Goal: Task Accomplishment & Management: Manage account settings

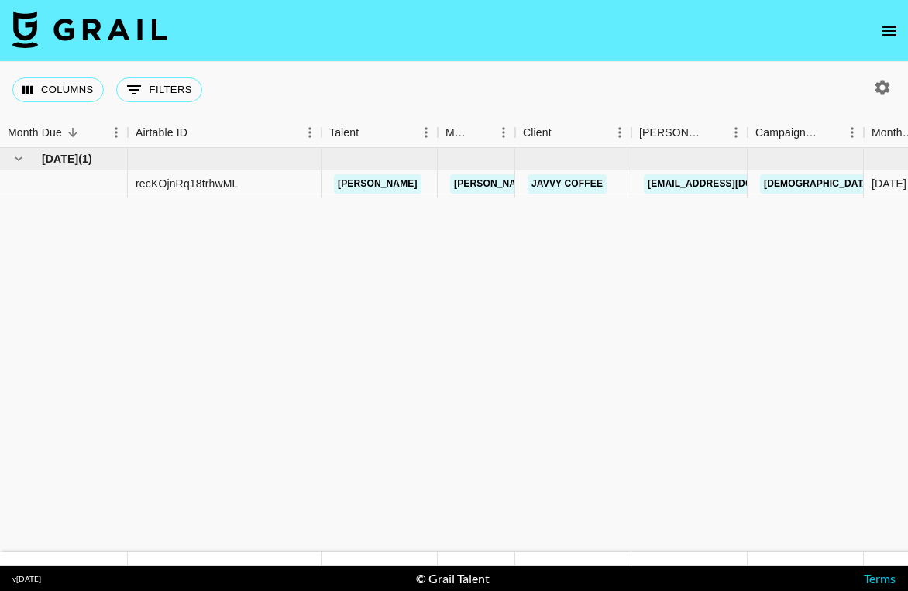
click at [885, 31] on icon "open drawer" at bounding box center [890, 30] width 14 height 9
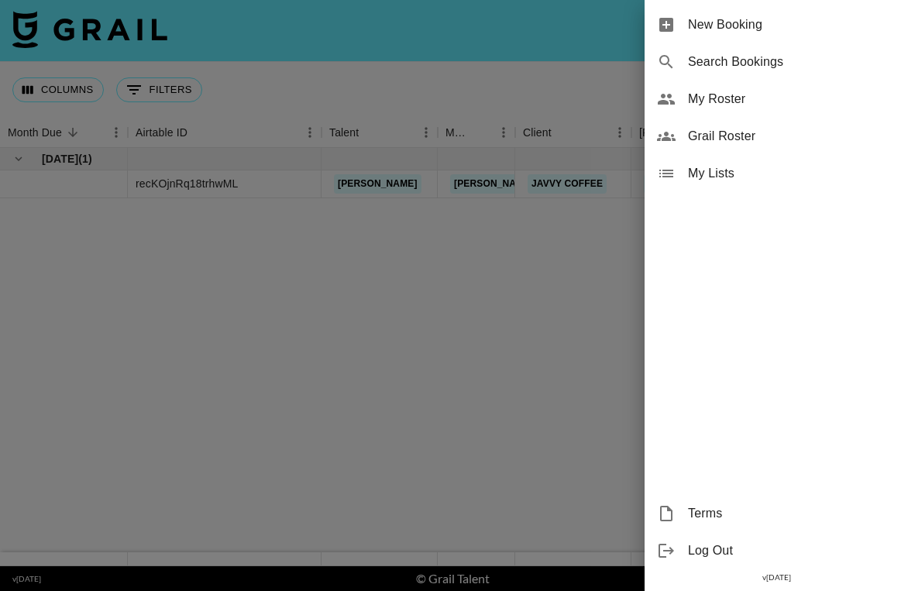
click at [787, 109] on div "My Roster" at bounding box center [777, 99] width 264 height 37
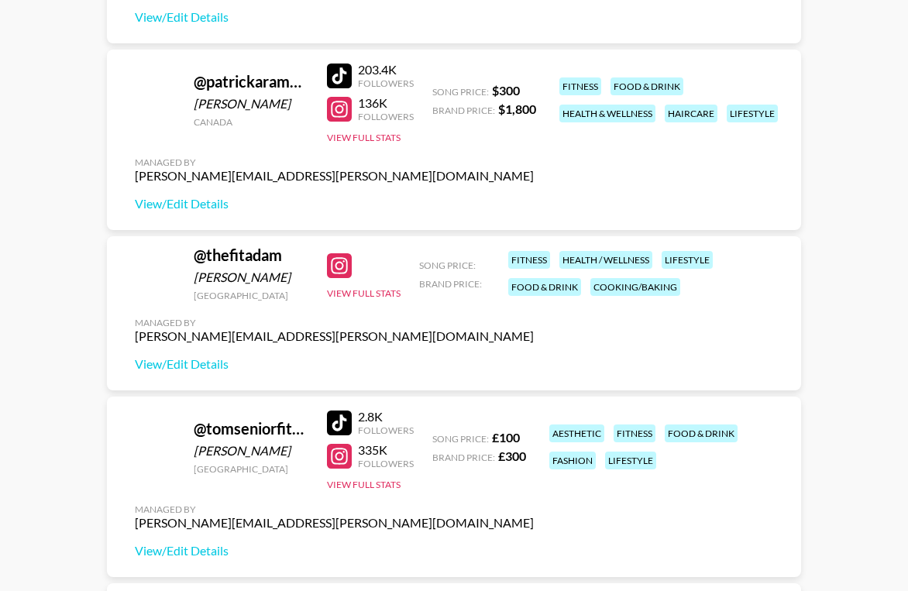
scroll to position [1291, 0]
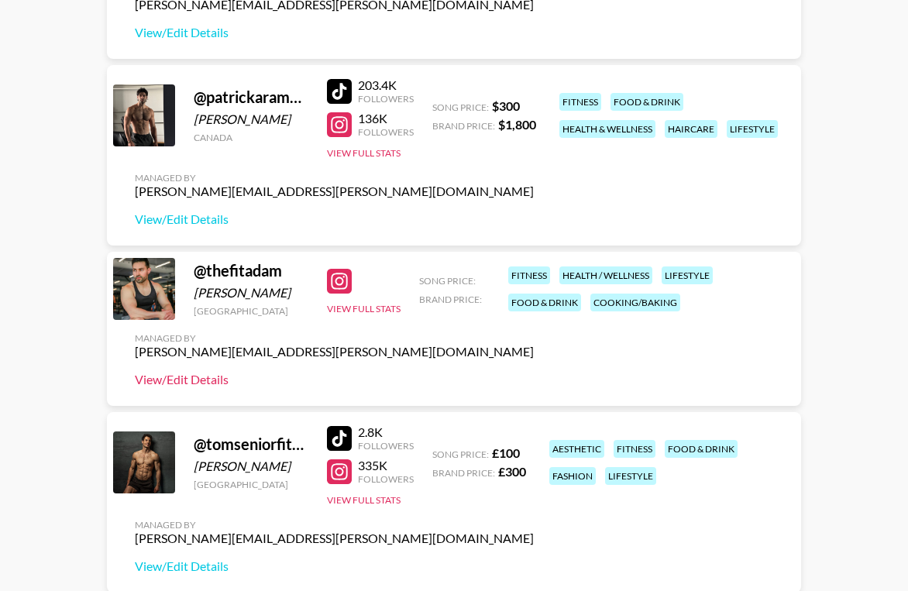
click at [181, 380] on link "View/Edit Details" at bounding box center [334, 380] width 399 height 16
click at [188, 219] on link "View/Edit Details" at bounding box center [334, 220] width 399 height 16
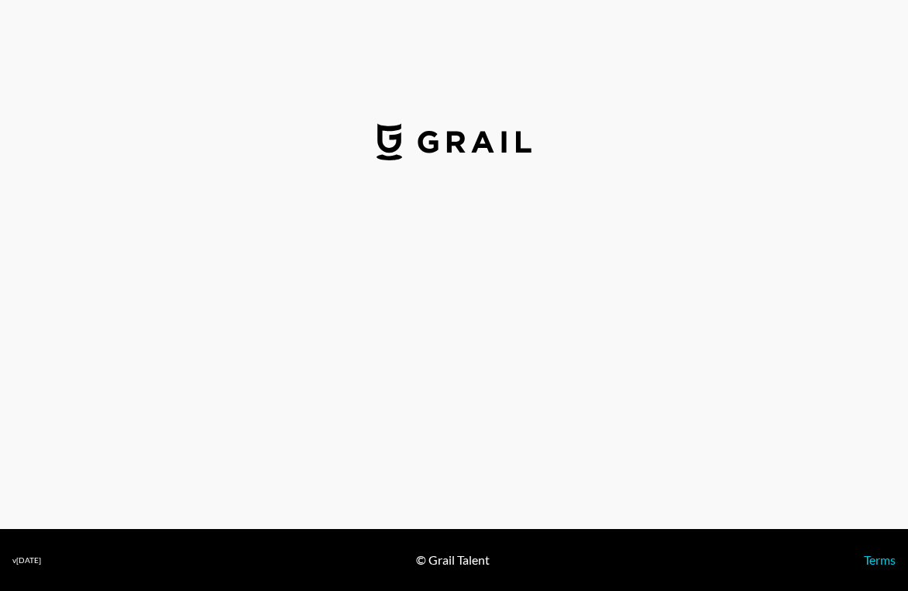
select select "USD"
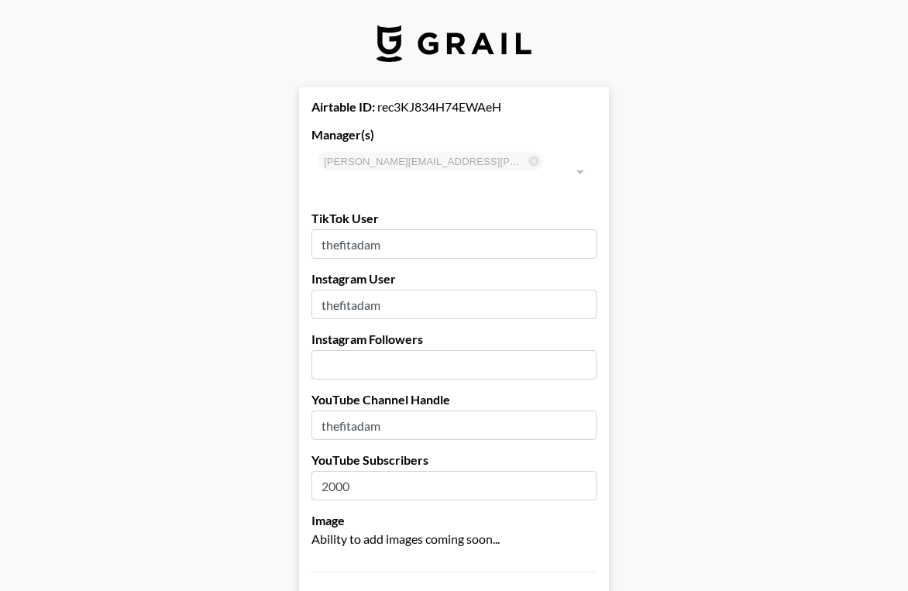
click at [374, 350] on input "number" at bounding box center [454, 364] width 285 height 29
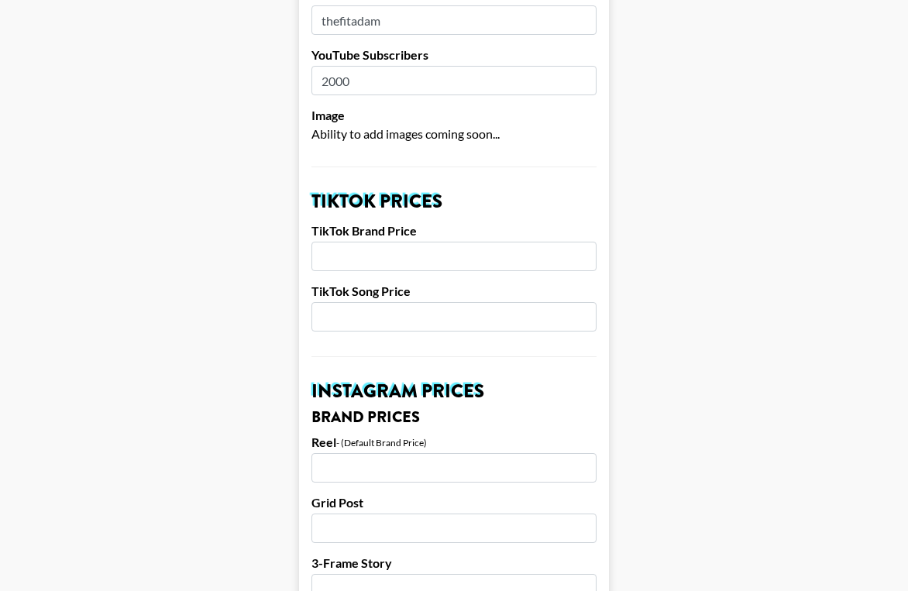
scroll to position [406, 0]
type input "33000"
click at [366, 241] on input "number" at bounding box center [454, 255] width 285 height 29
type input "3500"
click at [396, 301] on input "number" at bounding box center [454, 315] width 285 height 29
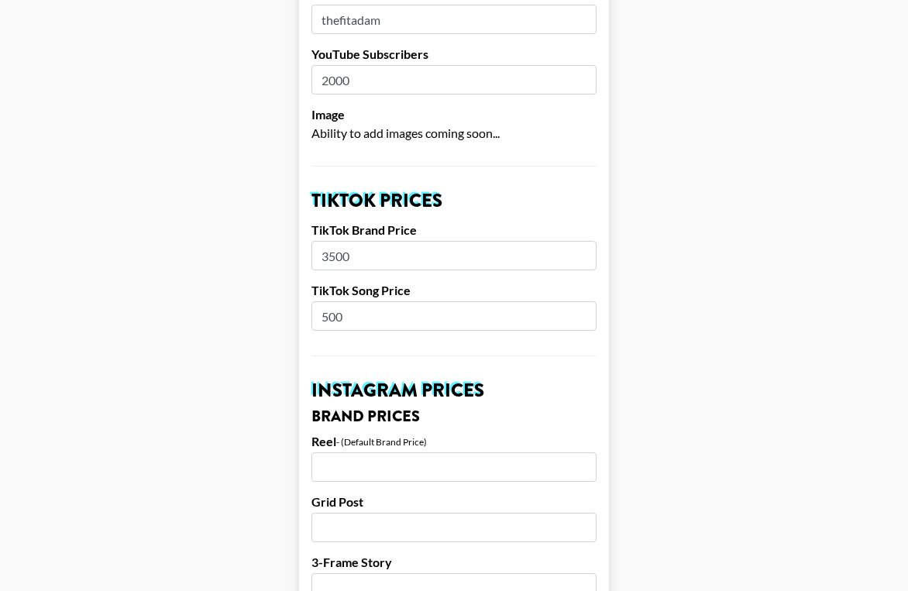
type input "500"
click at [334, 458] on input "number" at bounding box center [454, 467] width 285 height 29
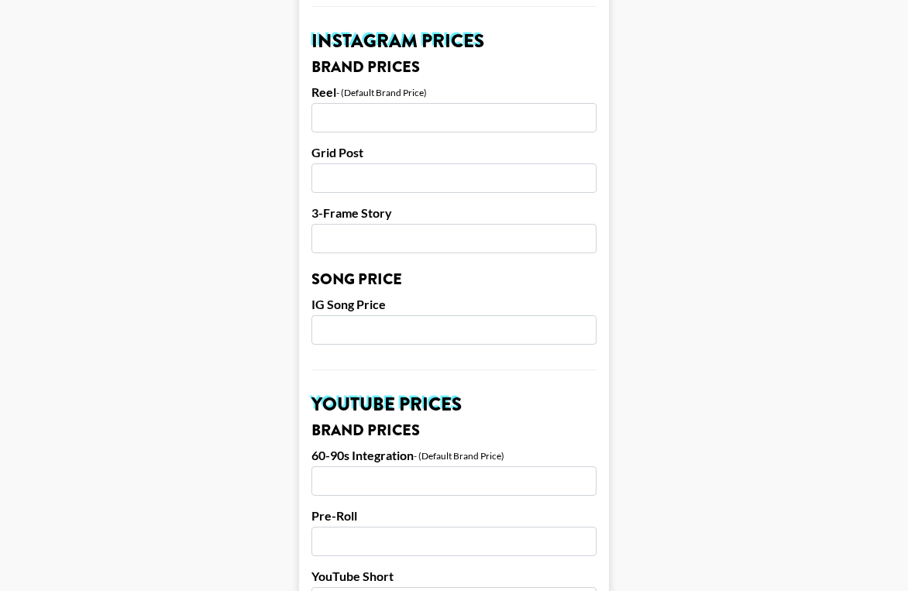
scroll to position [756, 0]
click at [367, 102] on input "number" at bounding box center [454, 116] width 285 height 29
type input "1800"
click at [350, 163] on input "number" at bounding box center [454, 177] width 285 height 29
type input "1250"
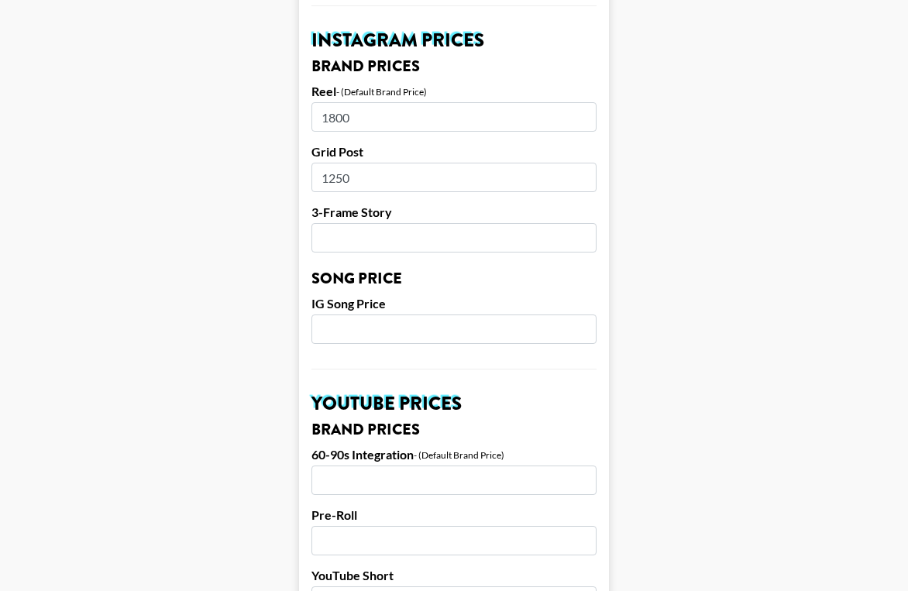
click at [491, 223] on input "number" at bounding box center [454, 237] width 285 height 29
type input "1000"
click at [361, 315] on input "number" at bounding box center [454, 329] width 285 height 29
type input "300"
click at [359, 466] on input "number" at bounding box center [454, 480] width 285 height 29
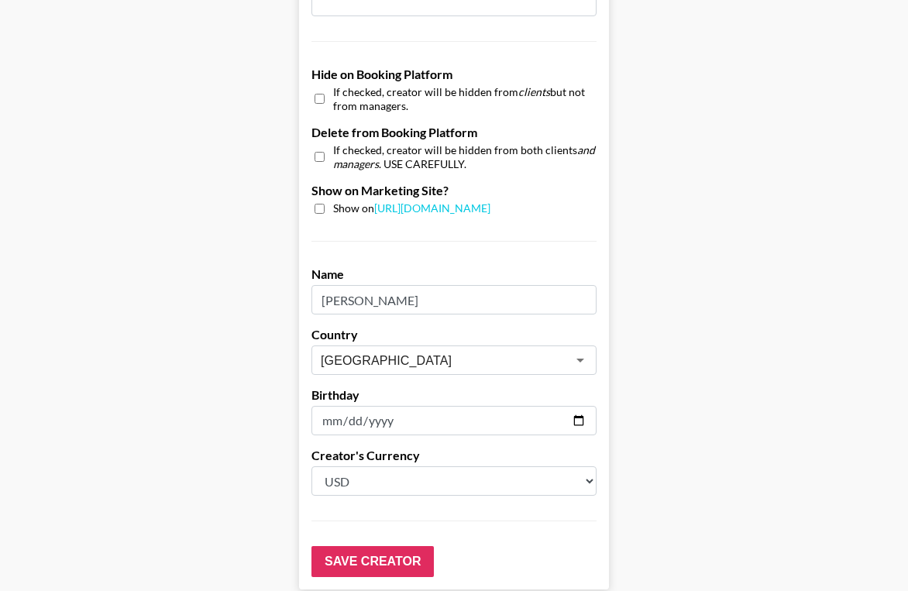
scroll to position [1511, 0]
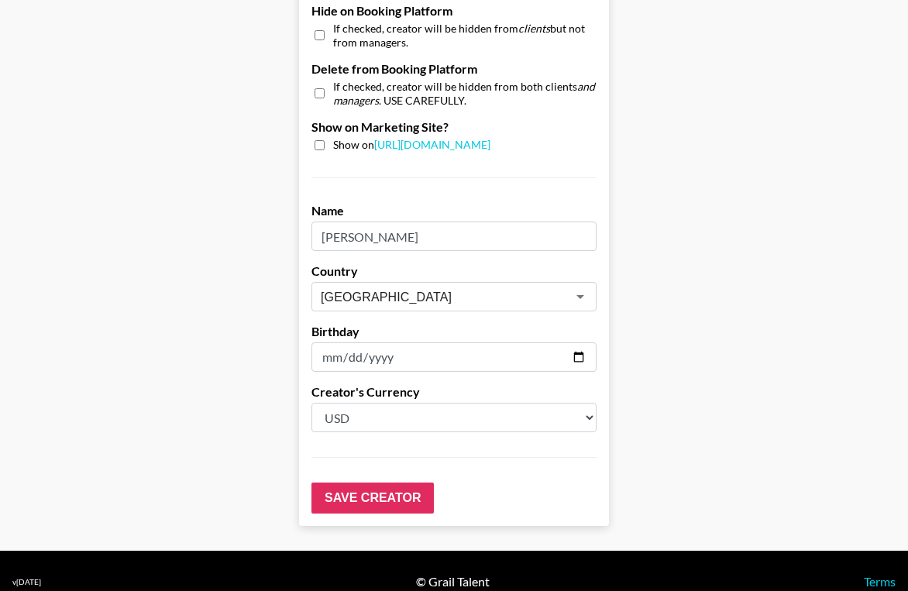
click at [357, 343] on input "1991-01-17" at bounding box center [454, 357] width 285 height 29
type input "1991-01-18"
click at [372, 483] on input "Save Creator" at bounding box center [373, 498] width 122 height 31
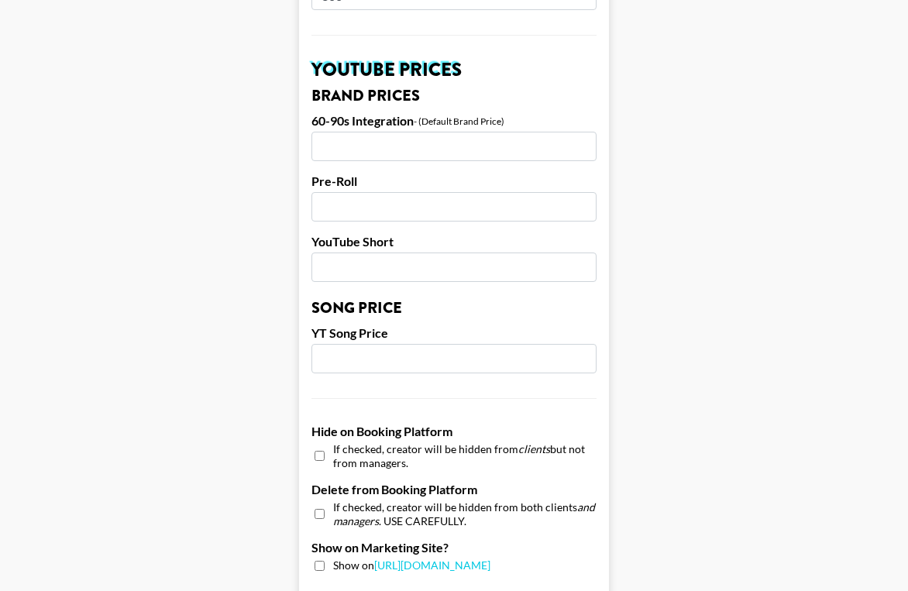
scroll to position [0, 0]
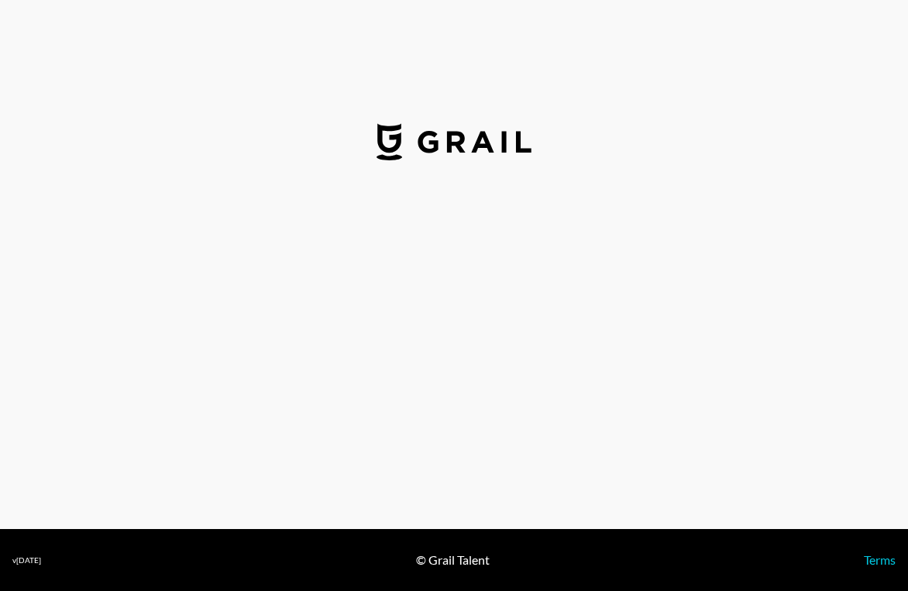
select select "USD"
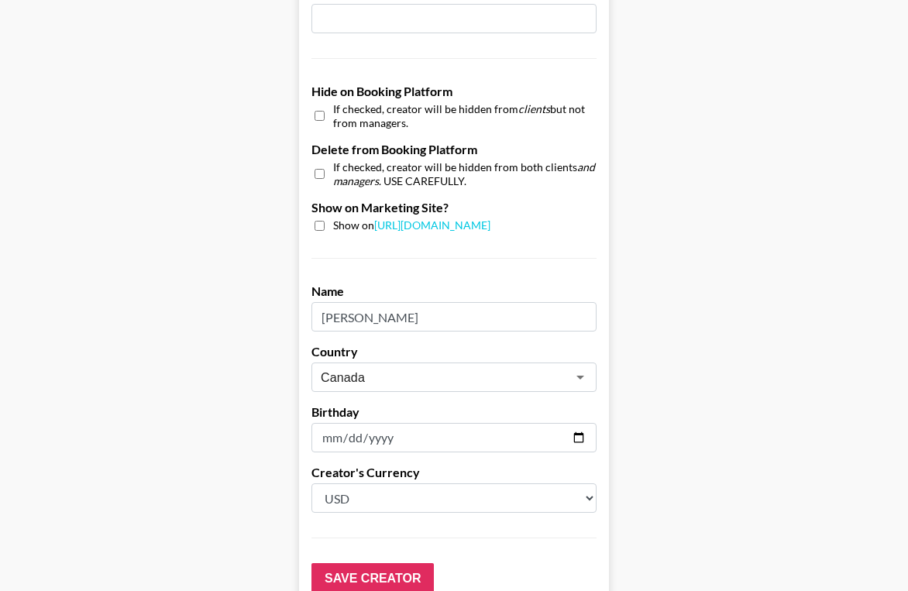
scroll to position [1435, 0]
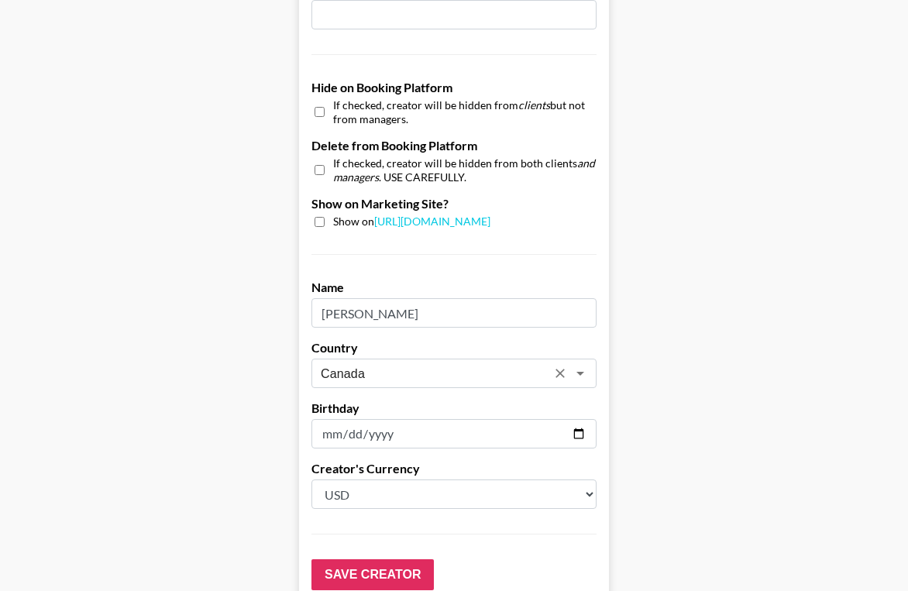
click at [384, 365] on input "Canada" at bounding box center [434, 374] width 226 height 18
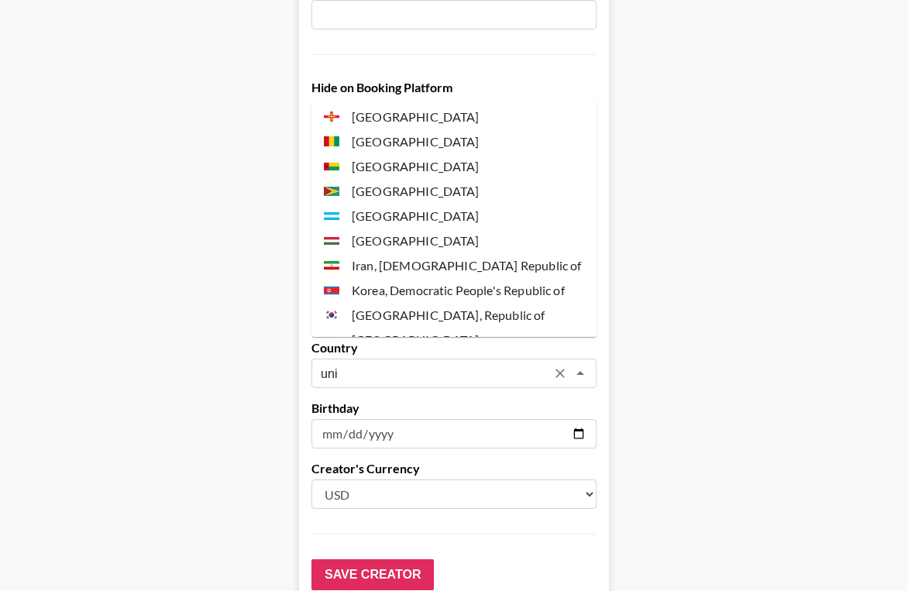
scroll to position [0, 0]
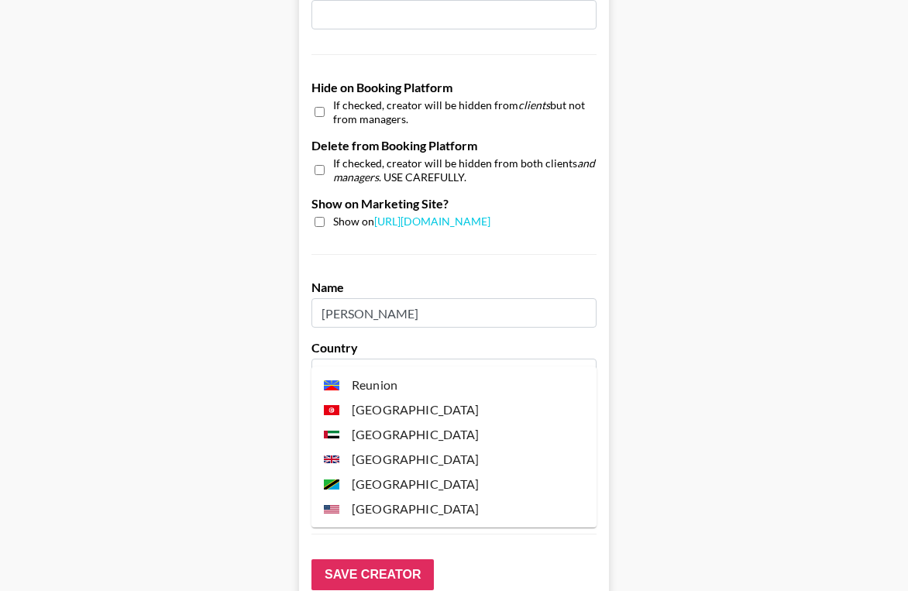
click at [385, 505] on li "[GEOGRAPHIC_DATA]" at bounding box center [454, 509] width 285 height 25
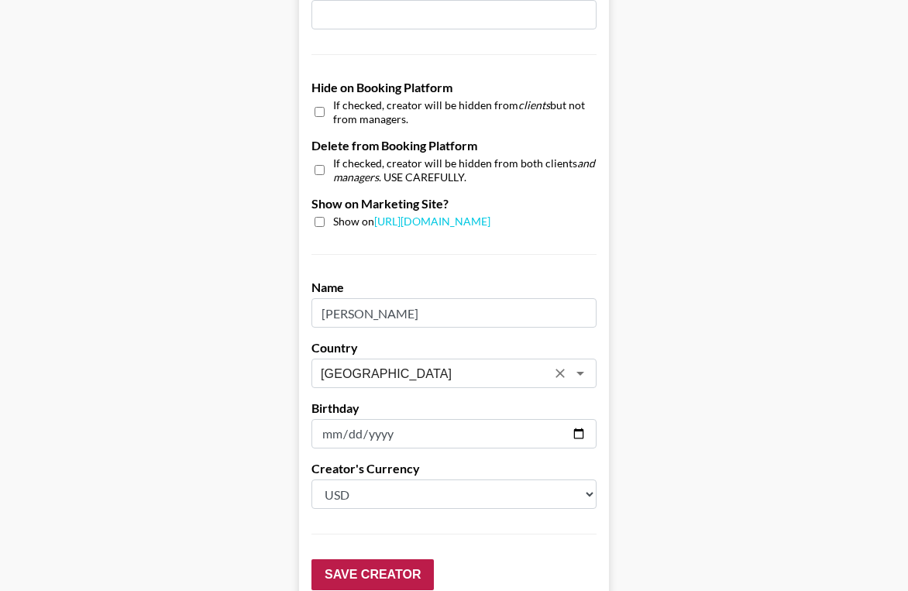
type input "[GEOGRAPHIC_DATA]"
click at [366, 568] on input "Save Creator" at bounding box center [373, 575] width 122 height 31
click at [380, 560] on input "Save Creator" at bounding box center [373, 575] width 122 height 31
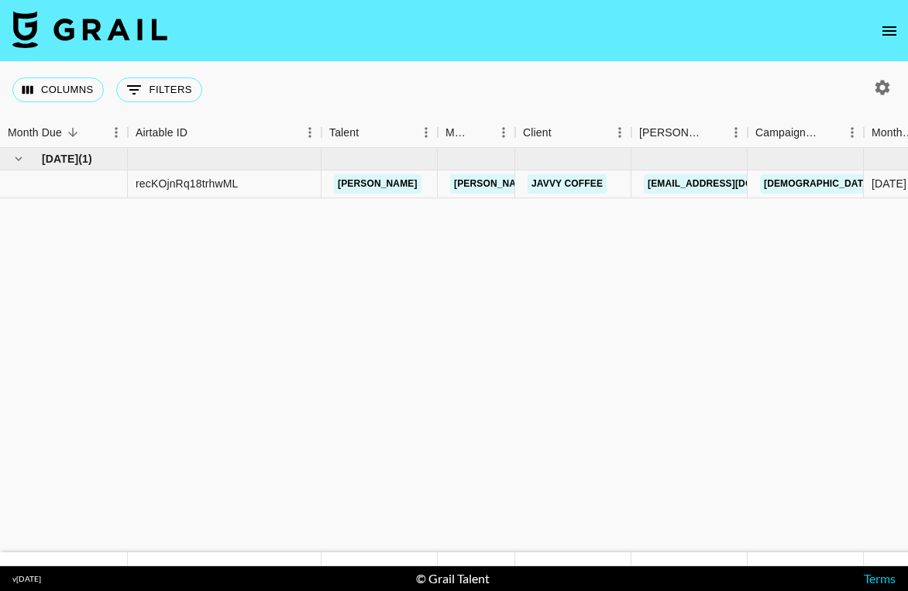
click at [888, 28] on icon "open drawer" at bounding box center [889, 31] width 19 height 19
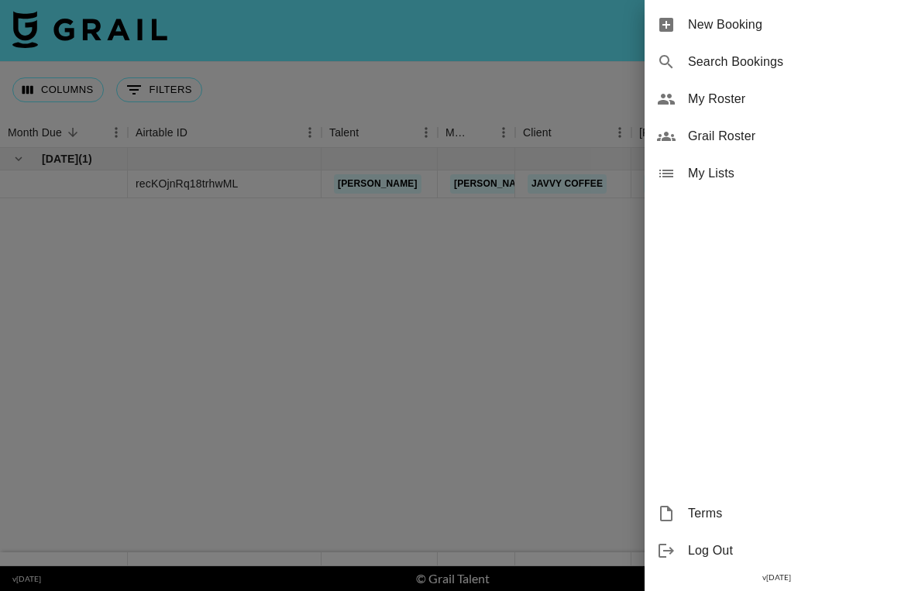
click at [556, 80] on div at bounding box center [454, 295] width 908 height 591
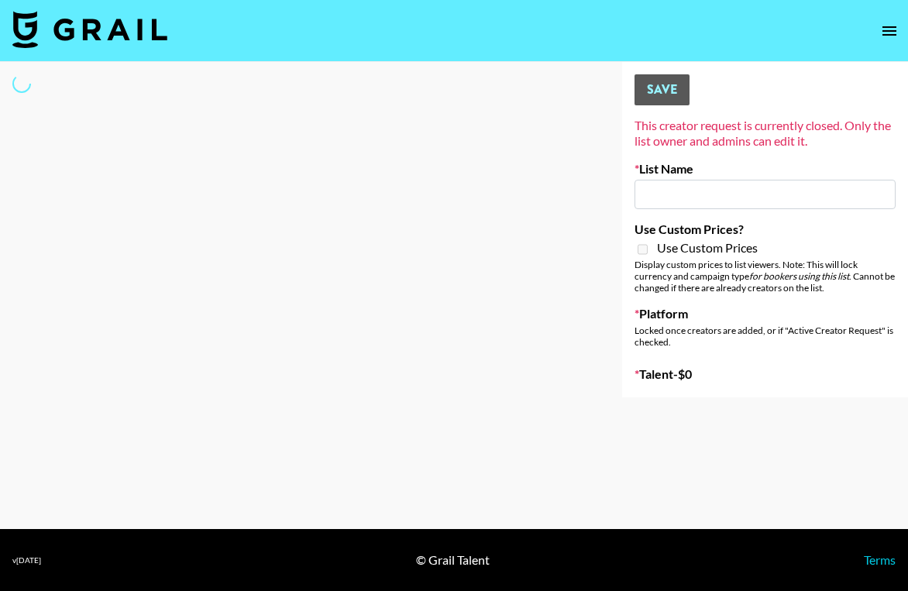
type input "Primal Harvest ([DATE])"
select select "Song"
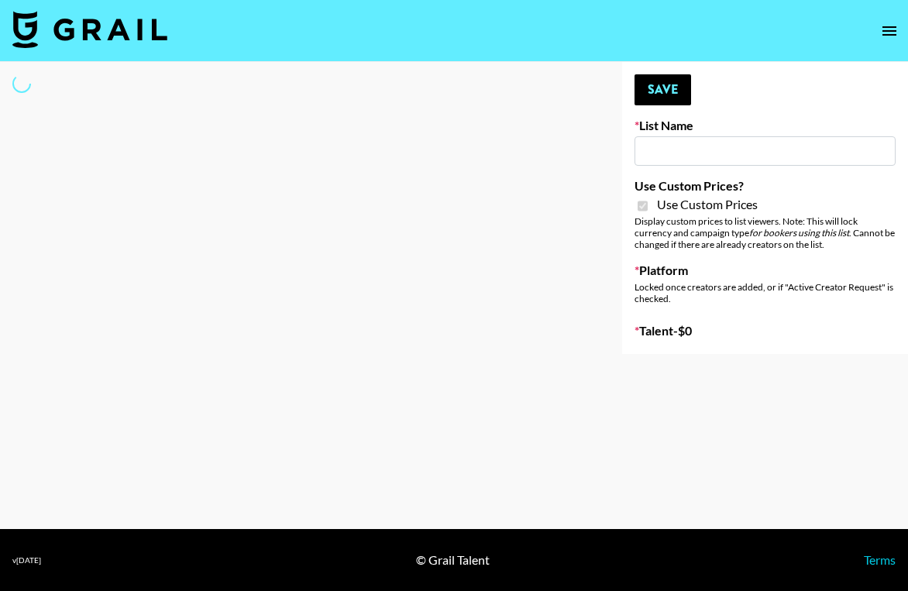
type input "Craftd"
checkbox input "true"
select select "Brand"
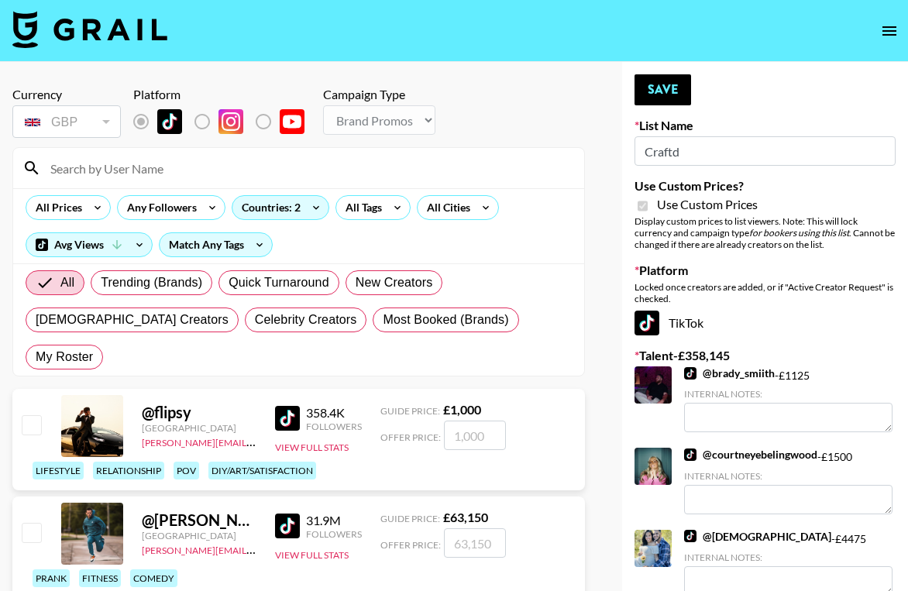
click at [119, 185] on div at bounding box center [298, 168] width 571 height 40
click at [129, 161] on input at bounding box center [308, 168] width 534 height 25
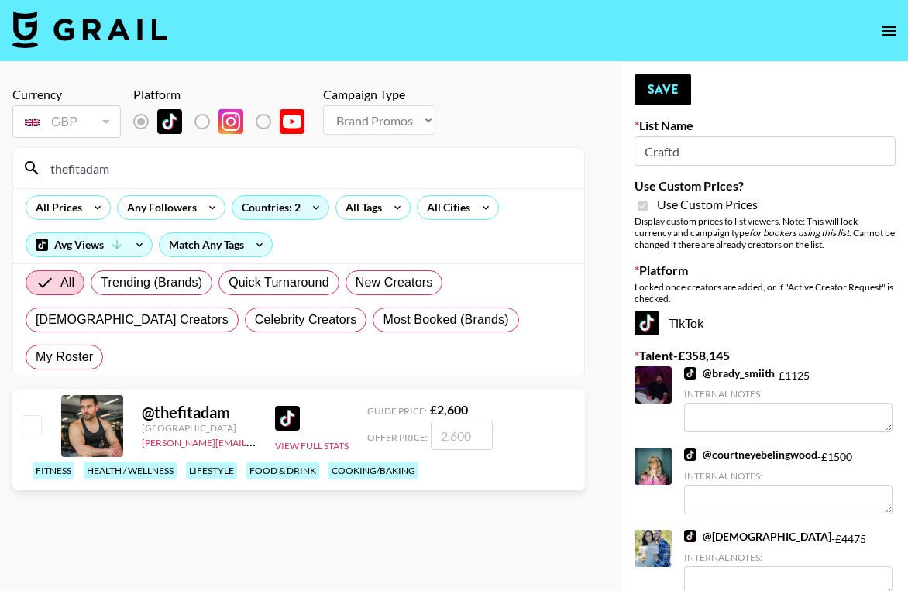
type input "thefitadam"
click at [462, 421] on input "number" at bounding box center [462, 435] width 62 height 29
type input "2"
checkbox input "true"
type input "2500"
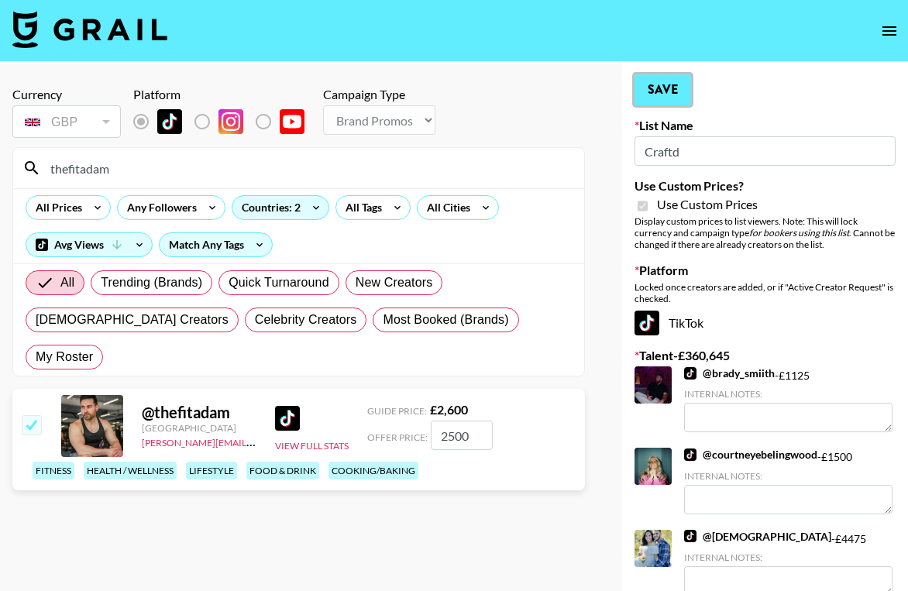
click at [661, 95] on button "Save" at bounding box center [663, 89] width 57 height 31
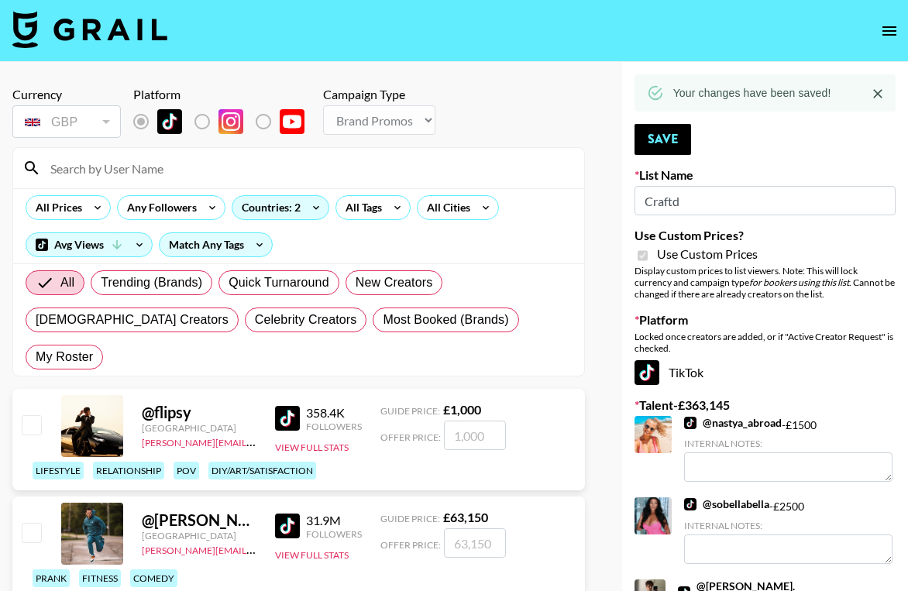
click at [147, 171] on input at bounding box center [308, 168] width 534 height 25
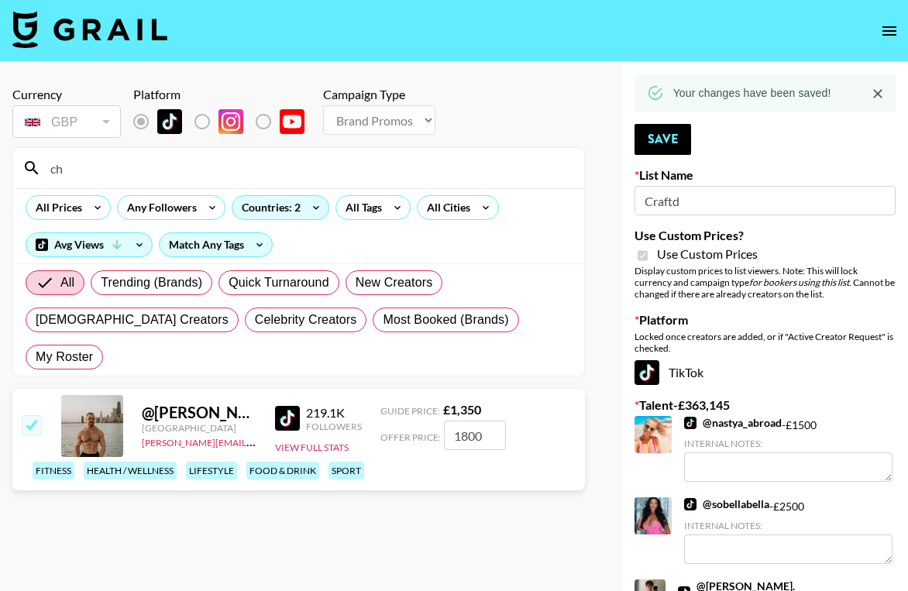
type input "c"
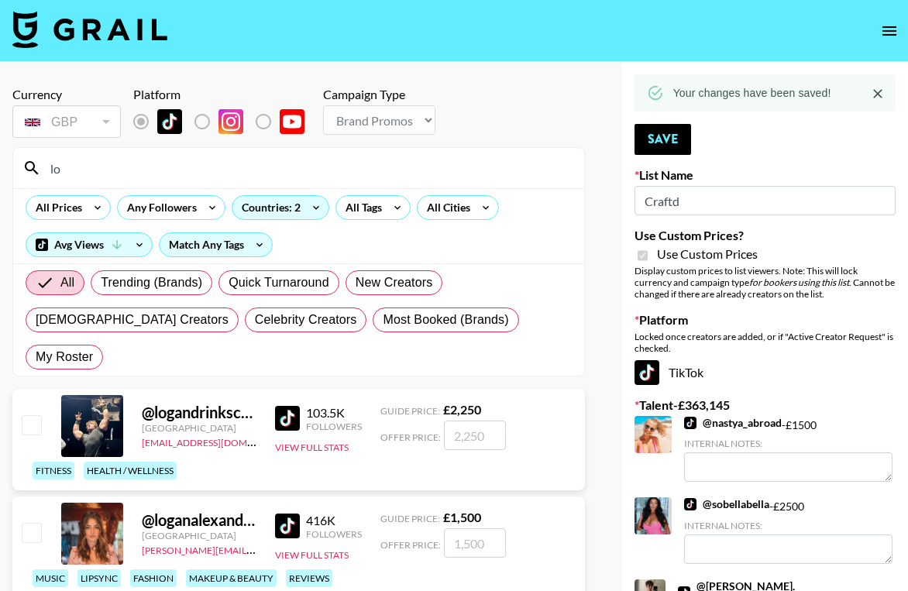
type input "l"
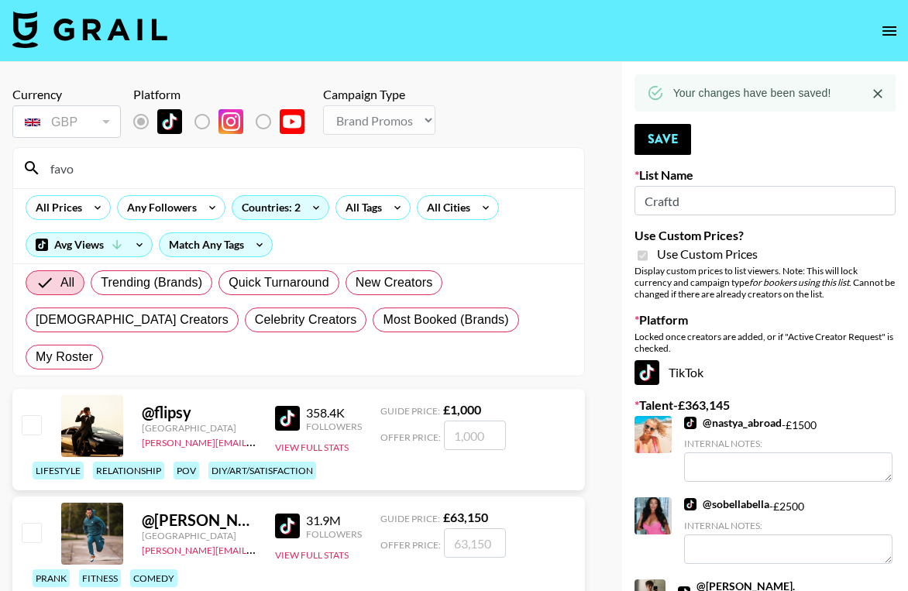
type input "favor"
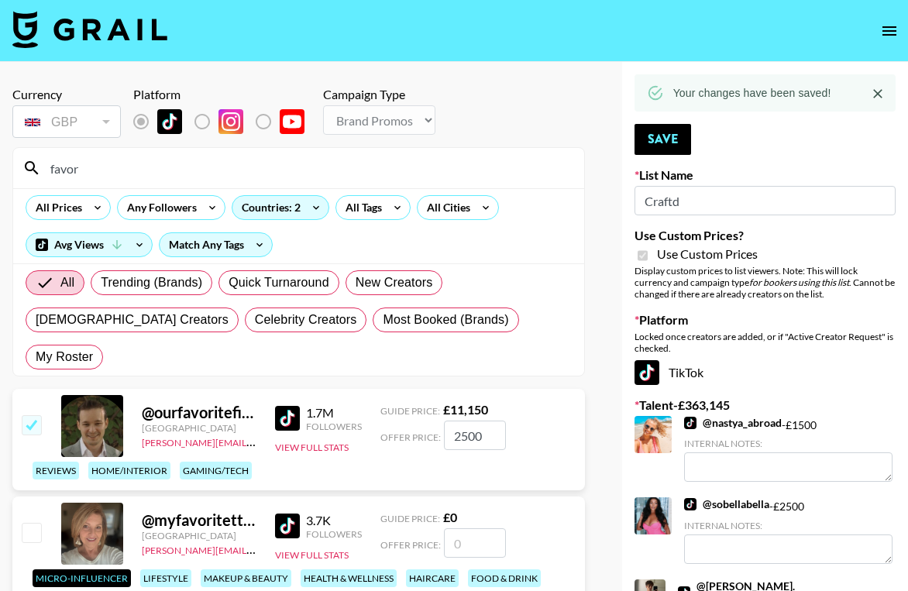
click at [218, 168] on input "favor" at bounding box center [308, 168] width 534 height 25
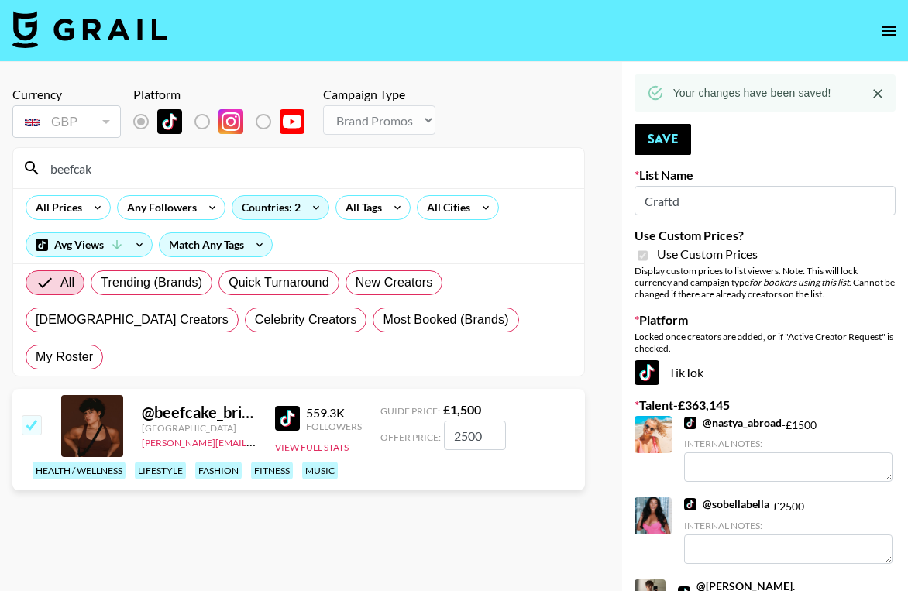
type input "beefcake"
click at [85, 167] on input "beefcake" at bounding box center [308, 168] width 534 height 25
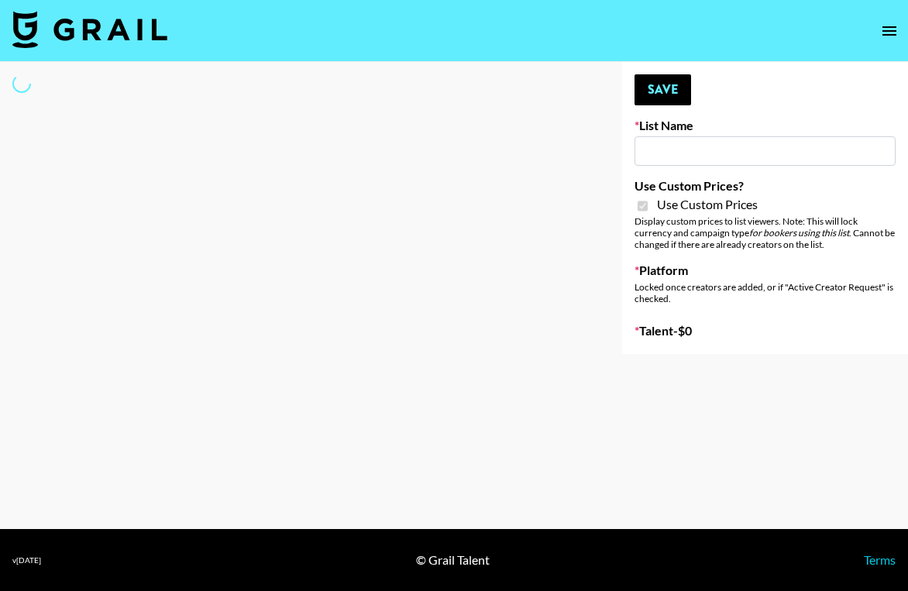
type input "Primal Harvest NEW (21 AUG)"
checkbox input "true"
select select "Brand"
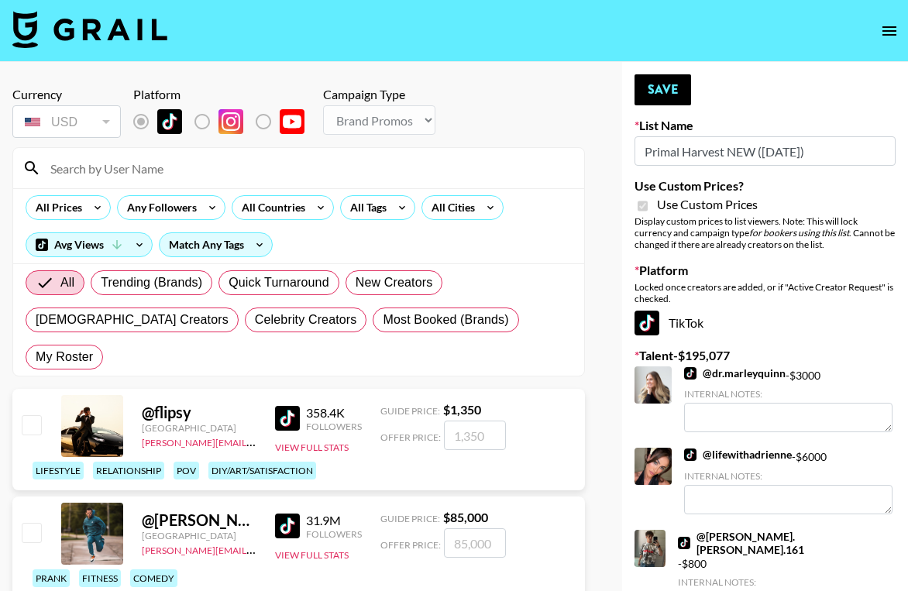
click at [178, 181] on div at bounding box center [298, 168] width 571 height 40
click at [184, 174] on input at bounding box center [308, 168] width 534 height 25
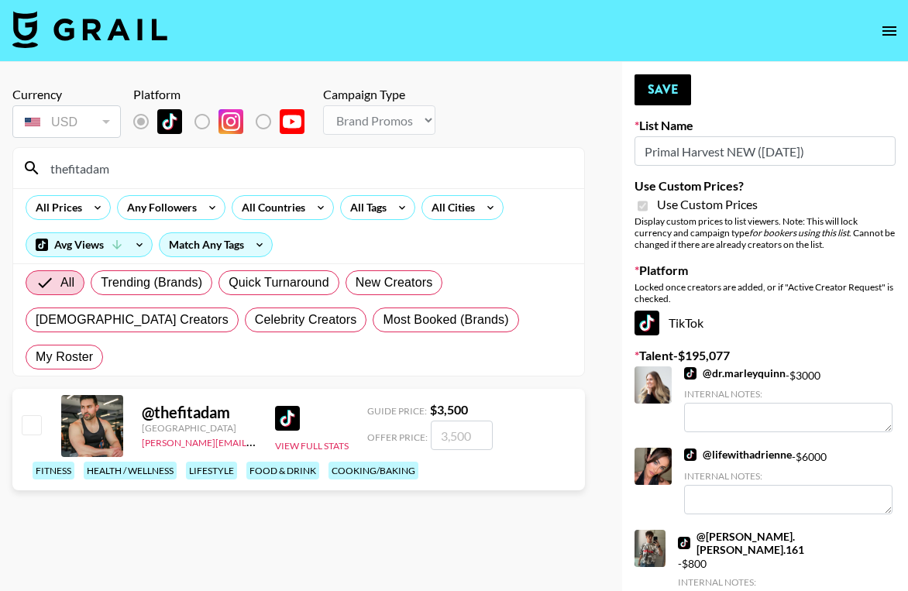
type input "thefitadam"
click at [479, 421] on input "number" at bounding box center [462, 435] width 62 height 29
type input "3"
checkbox input "true"
type input "3500"
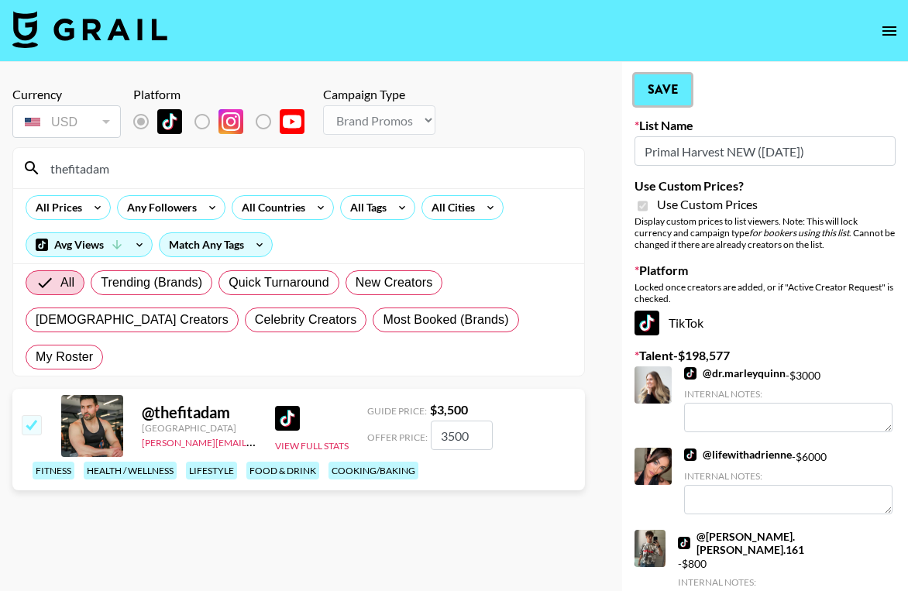
click at [667, 90] on button "Save" at bounding box center [663, 89] width 57 height 31
